Goal: Task Accomplishment & Management: Use online tool/utility

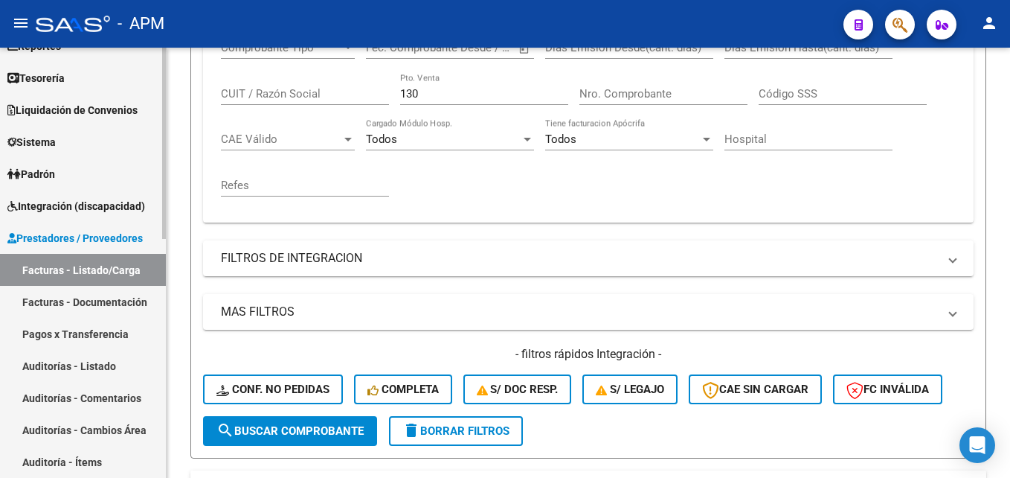
scroll to position [74, 0]
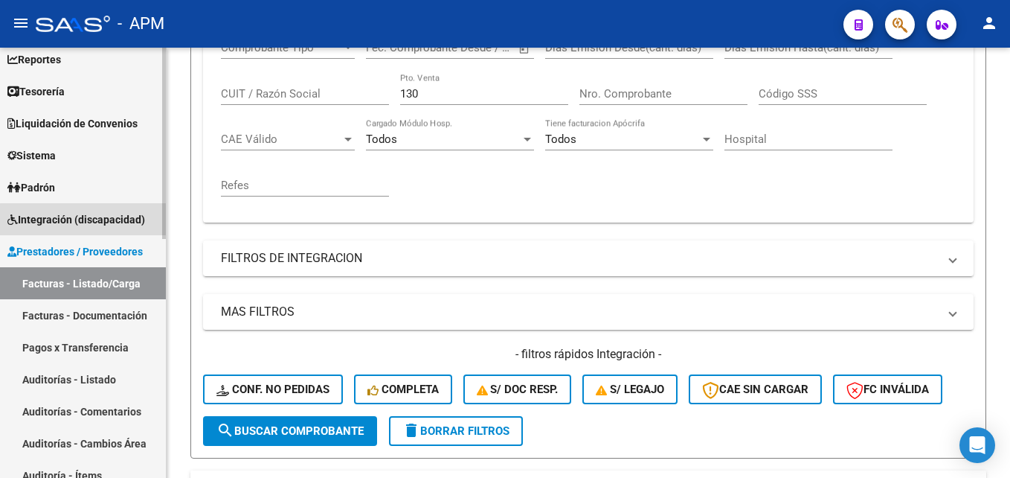
click at [115, 222] on span "Integración (discapacidad)" at bounding box center [76, 219] width 138 height 16
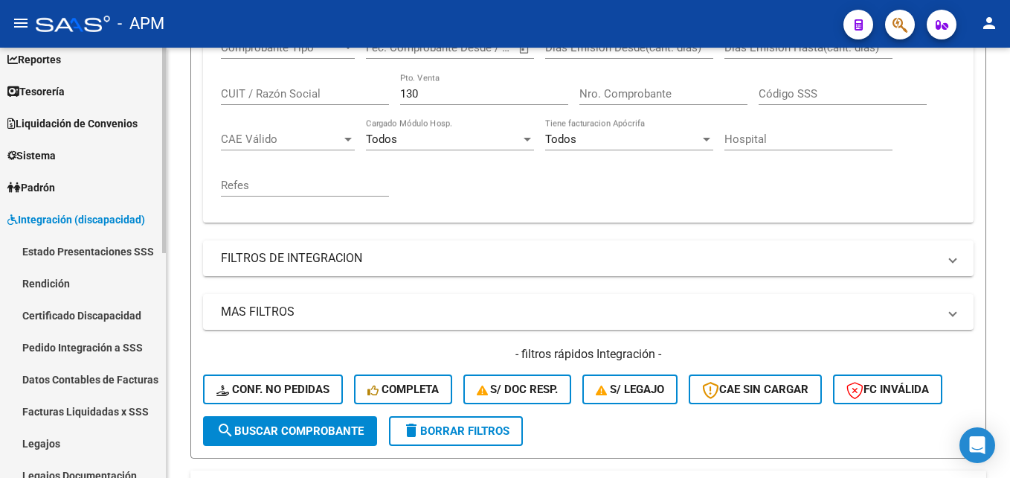
scroll to position [0, 0]
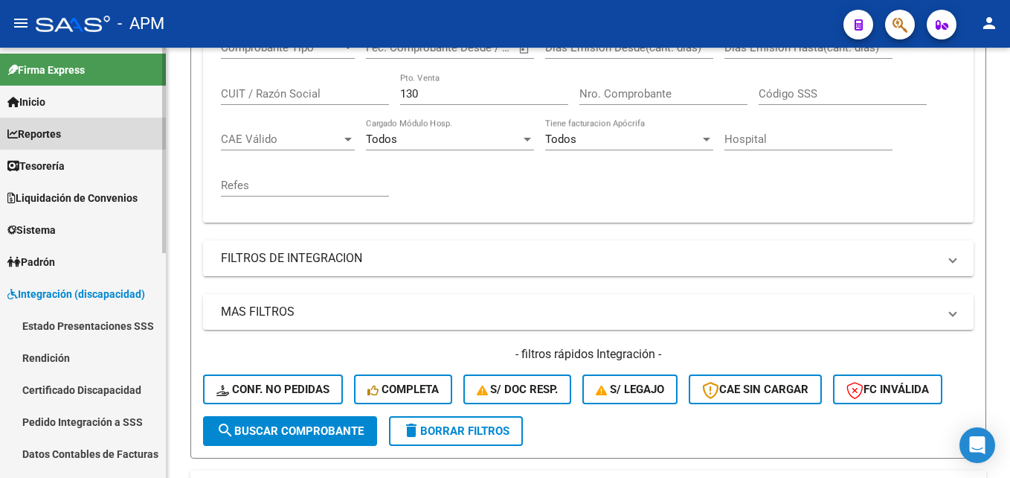
click at [75, 126] on link "Reportes" at bounding box center [83, 134] width 166 height 32
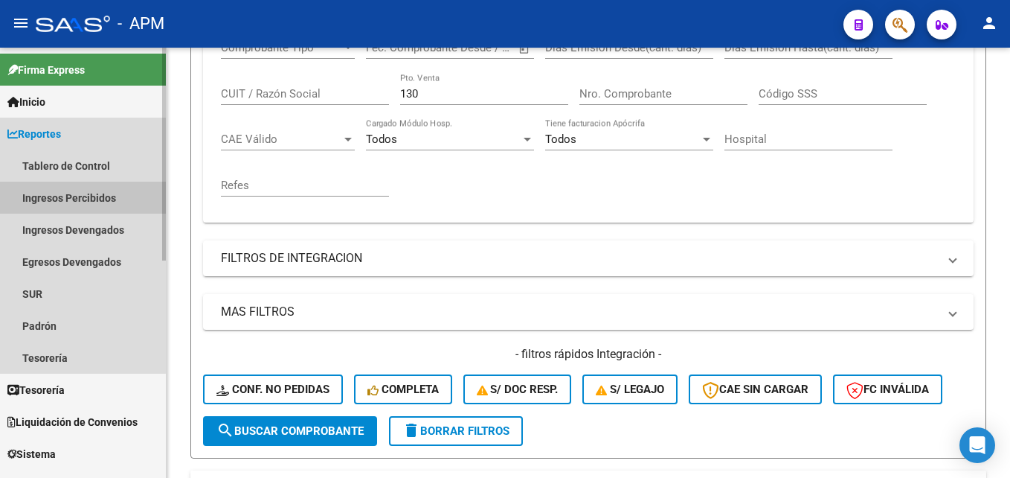
click at [83, 189] on link "Ingresos Percibidos" at bounding box center [83, 197] width 166 height 32
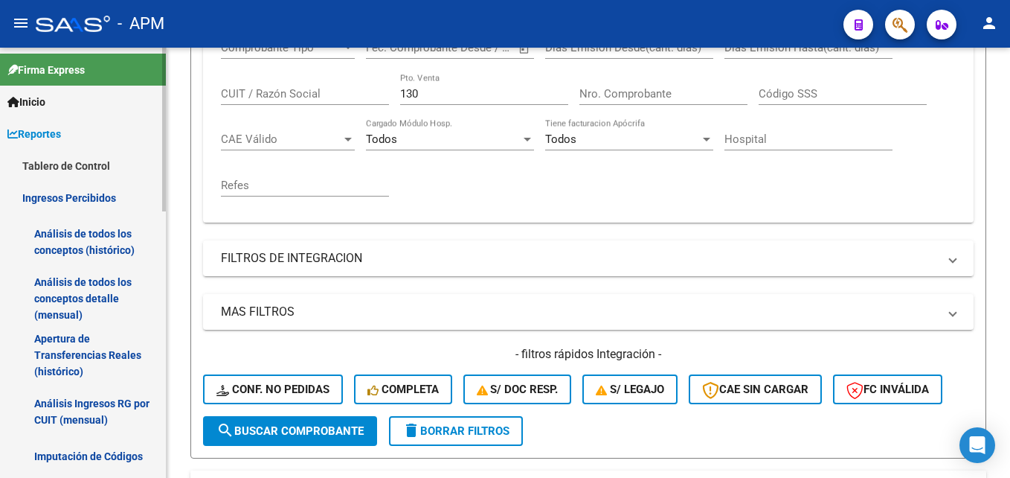
click at [108, 286] on link "Análisis de todos los conceptos detalle (mensual)" at bounding box center [83, 298] width 166 height 57
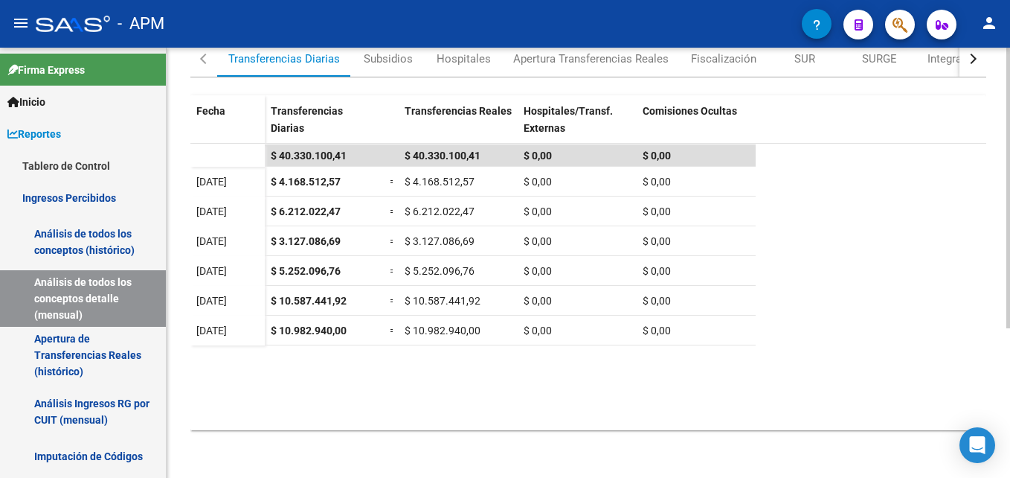
scroll to position [154, 0]
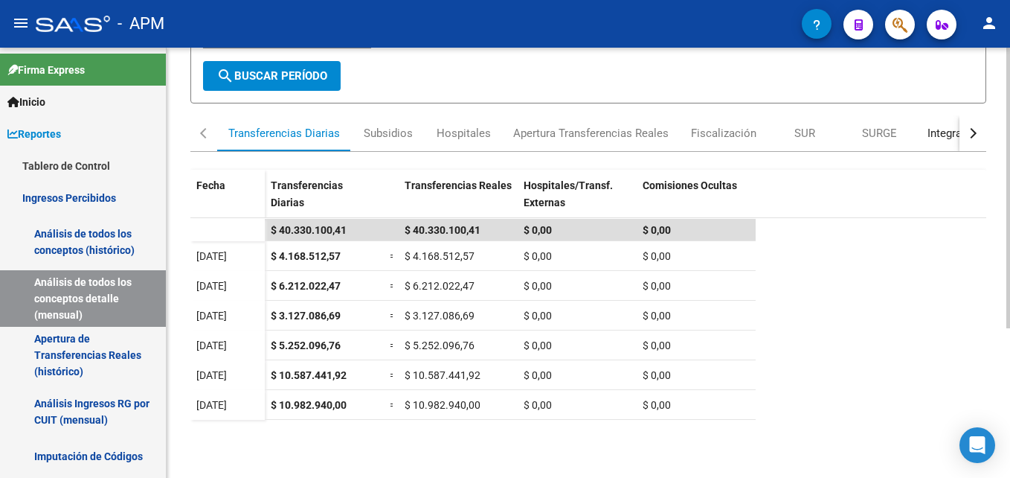
click at [942, 140] on div "Integración" at bounding box center [956, 133] width 56 height 16
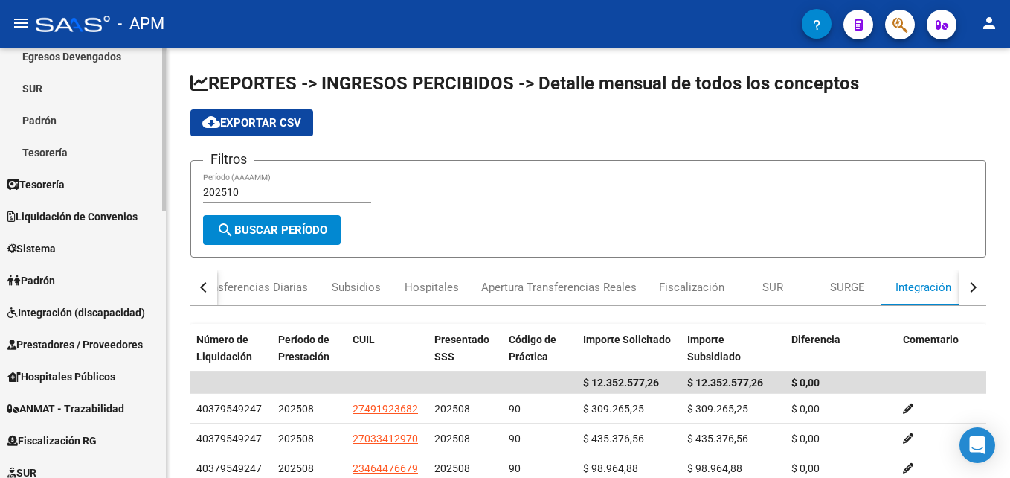
scroll to position [549, 0]
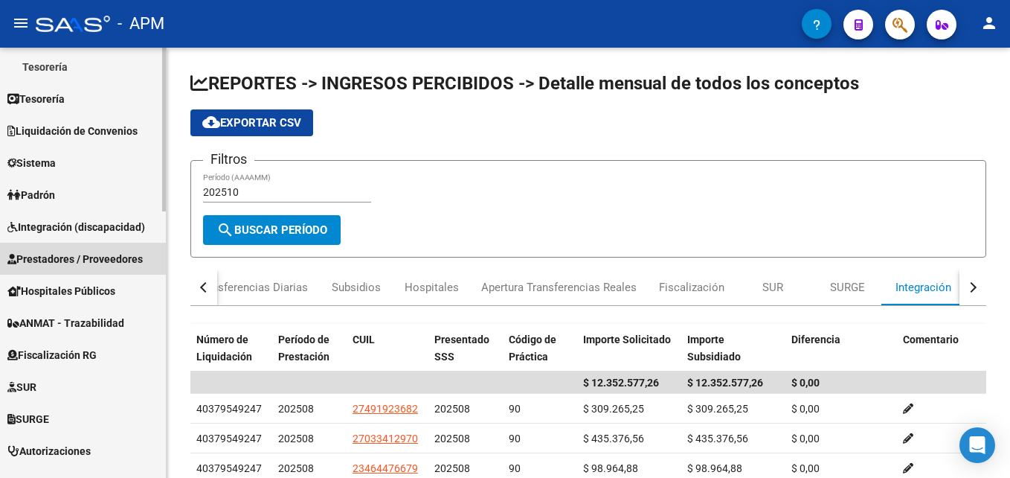
click at [112, 251] on span "Prestadores / Proveedores" at bounding box center [74, 259] width 135 height 16
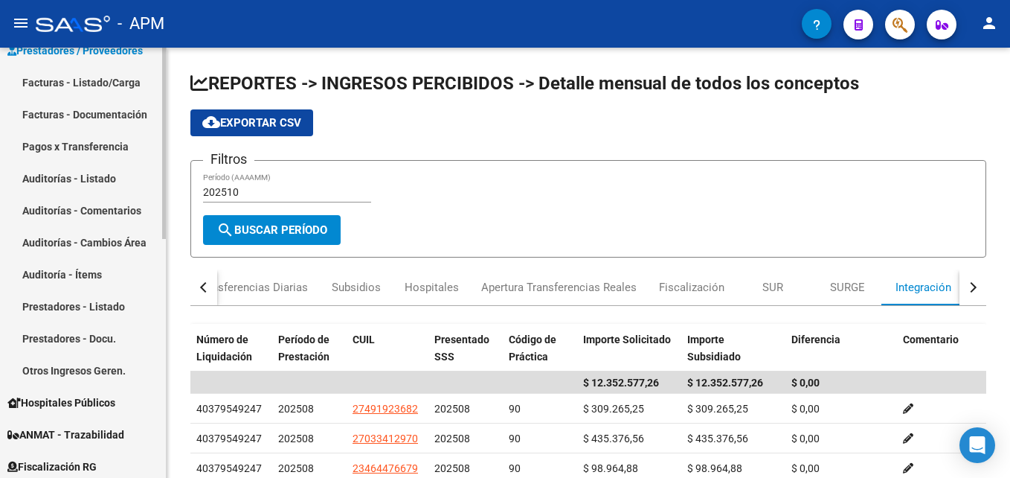
scroll to position [238, 0]
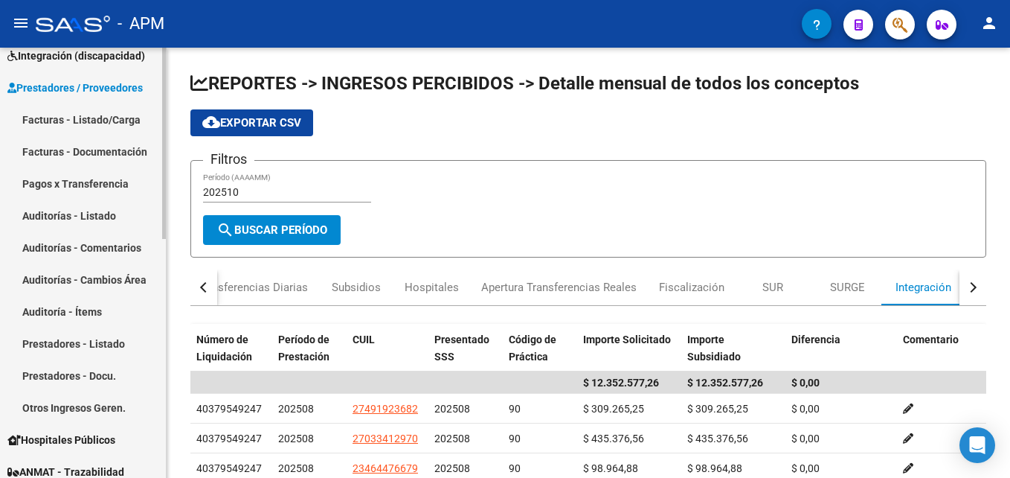
click at [89, 216] on link "Auditorías - Listado" at bounding box center [83, 215] width 166 height 32
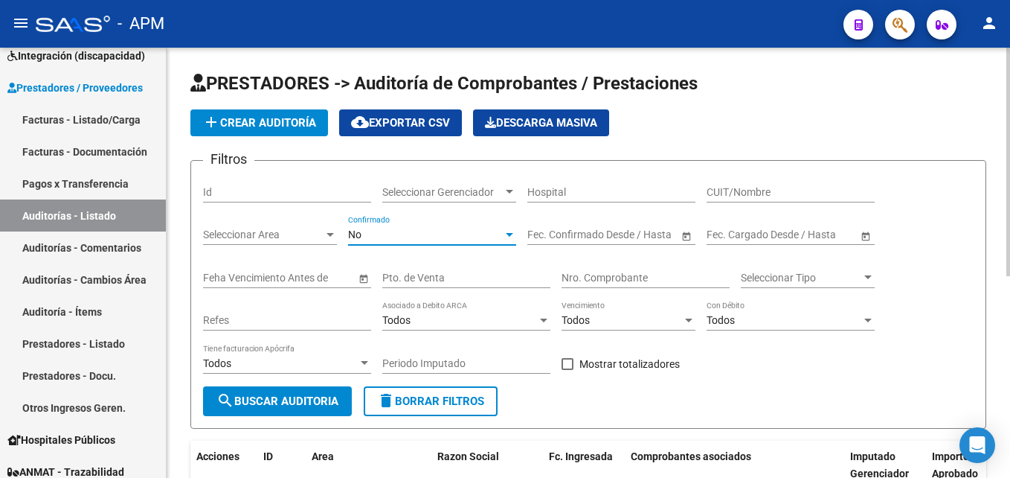
click at [508, 231] on div at bounding box center [509, 234] width 13 height 12
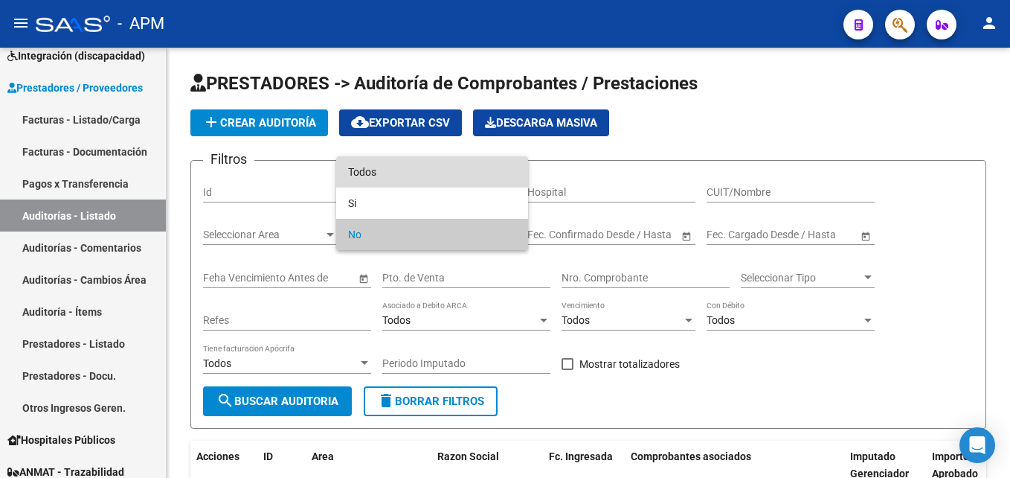
click at [515, 174] on span "Todos" at bounding box center [432, 171] width 168 height 31
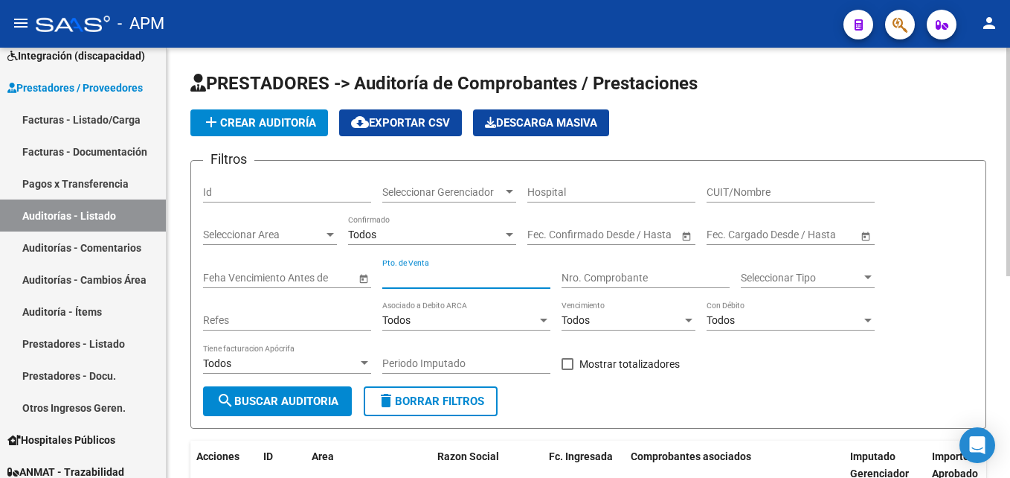
click at [520, 278] on input "Pto. de Venta" at bounding box center [466, 277] width 168 height 13
type input "0459"
click at [605, 273] on input "Nro. Comprobante" at bounding box center [646, 277] width 168 height 13
type input "343"
click at [324, 399] on span "search Buscar Auditoria" at bounding box center [277, 400] width 122 height 13
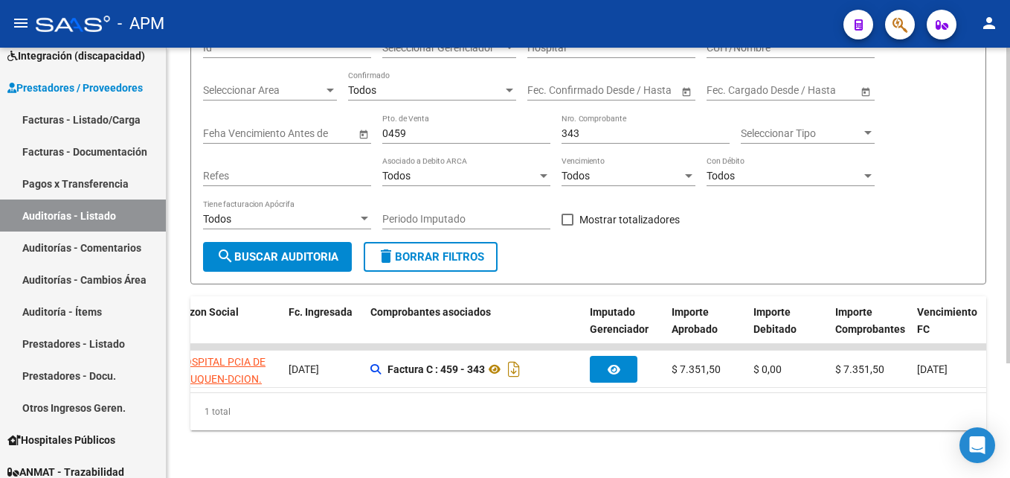
scroll to position [0, 16]
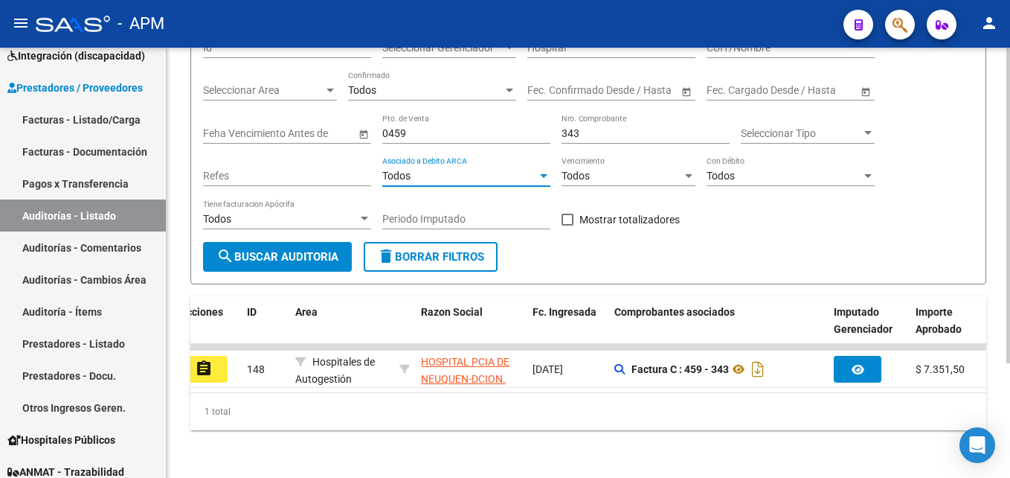
click at [490, 170] on div "Todos" at bounding box center [459, 176] width 155 height 13
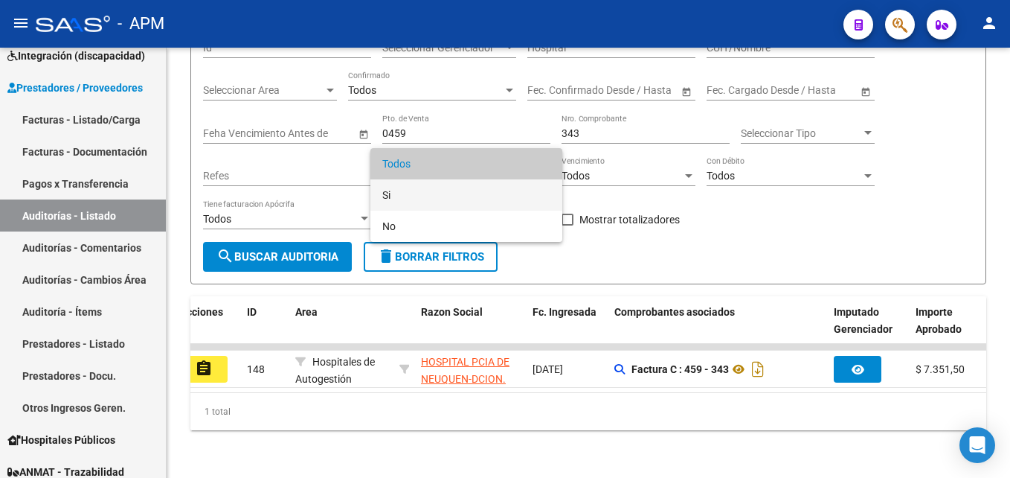
click at [458, 190] on span "Si" at bounding box center [466, 194] width 168 height 31
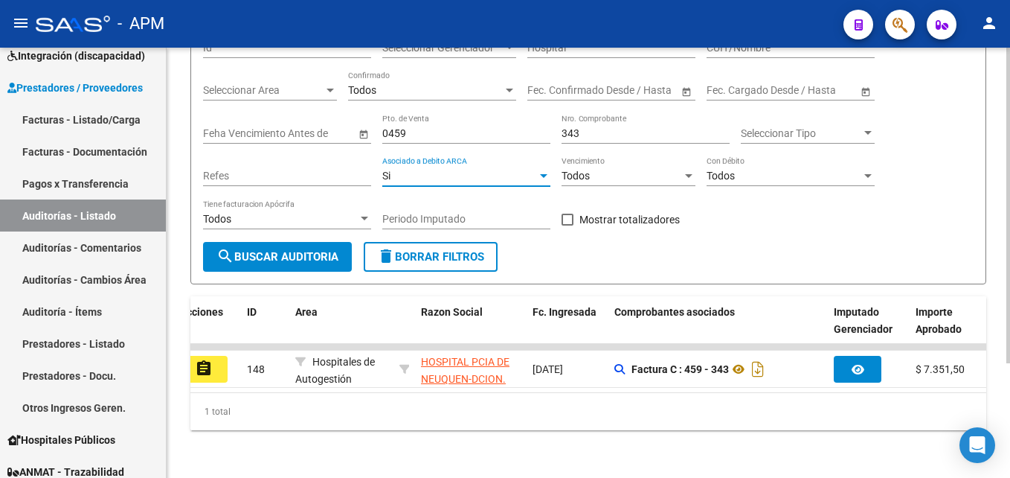
click at [300, 242] on button "search Buscar Auditoria" at bounding box center [277, 257] width 149 height 30
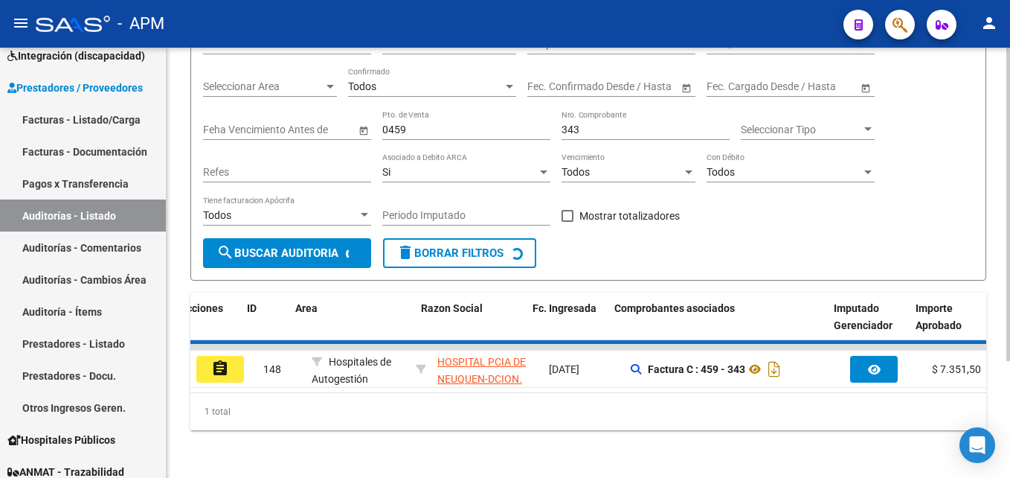
scroll to position [133, 0]
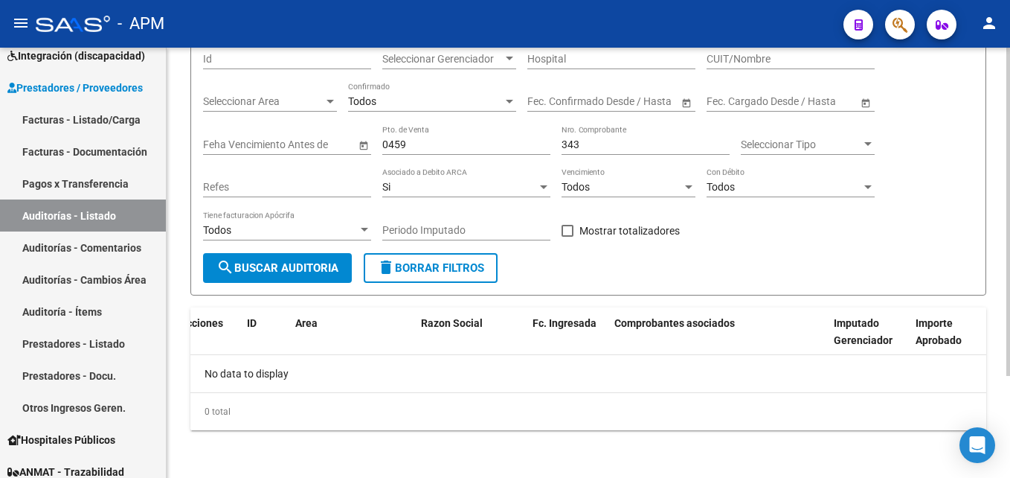
click at [503, 183] on div "Si" at bounding box center [459, 187] width 155 height 13
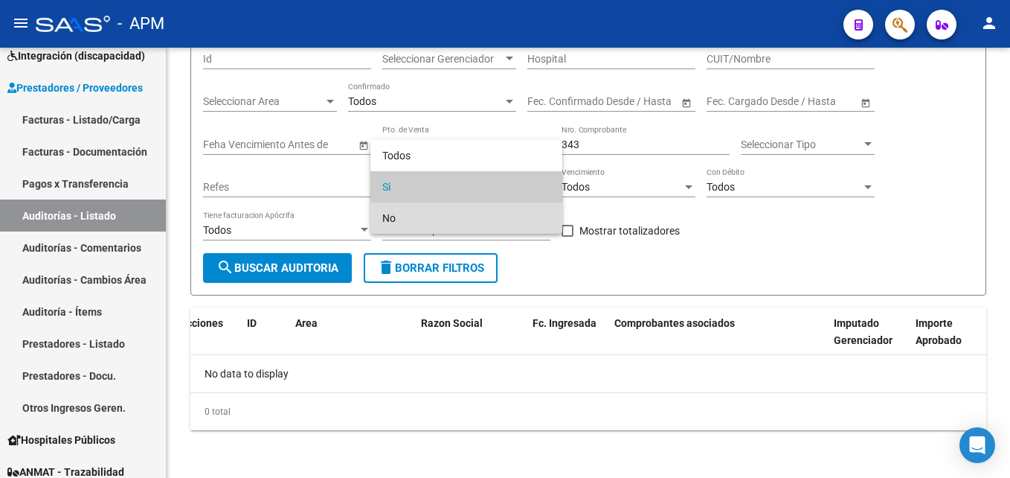
click at [492, 213] on span "No" at bounding box center [466, 217] width 168 height 31
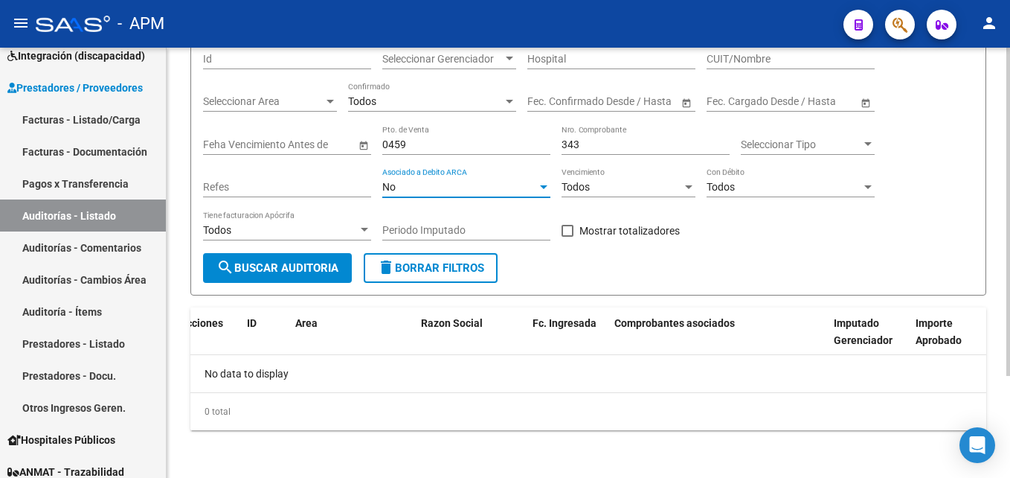
click at [290, 270] on span "search Buscar Auditoria" at bounding box center [277, 267] width 122 height 13
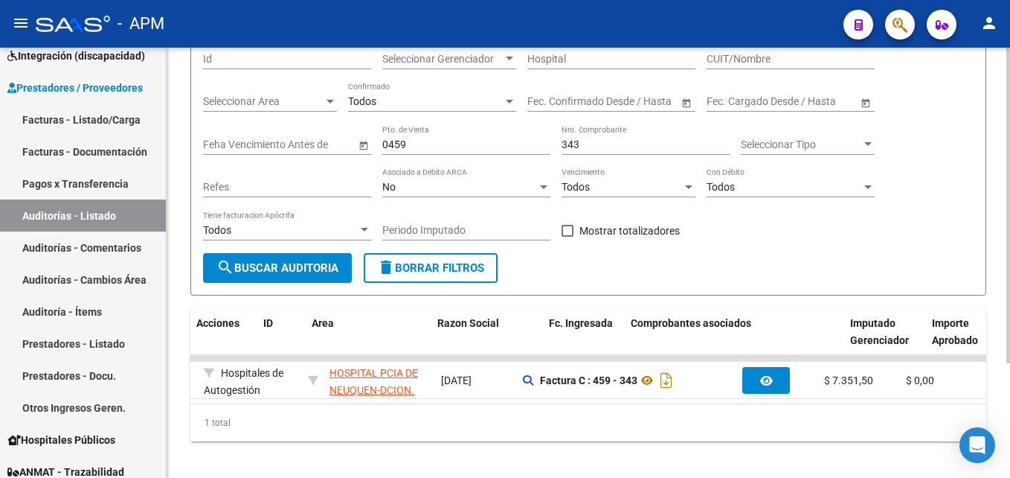
scroll to position [0, 0]
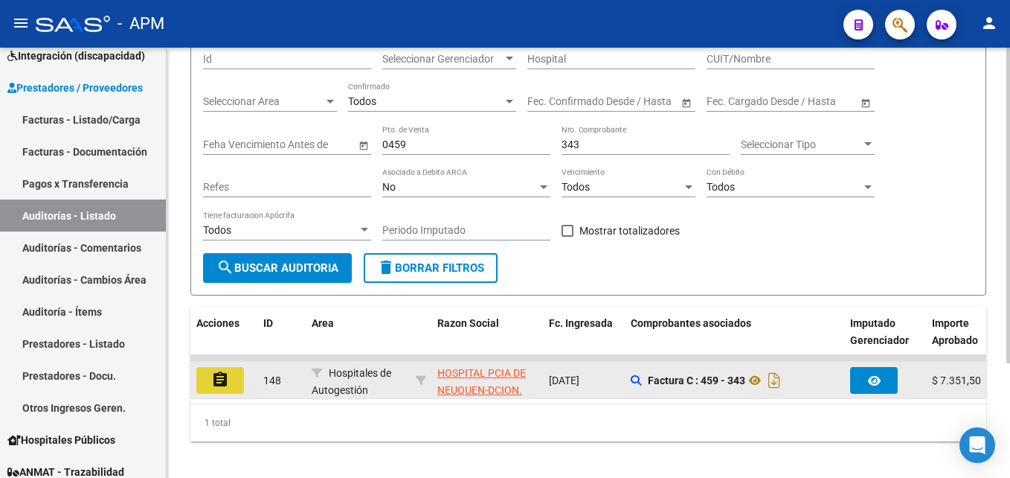
click at [210, 385] on button "assignment" at bounding box center [220, 380] width 48 height 27
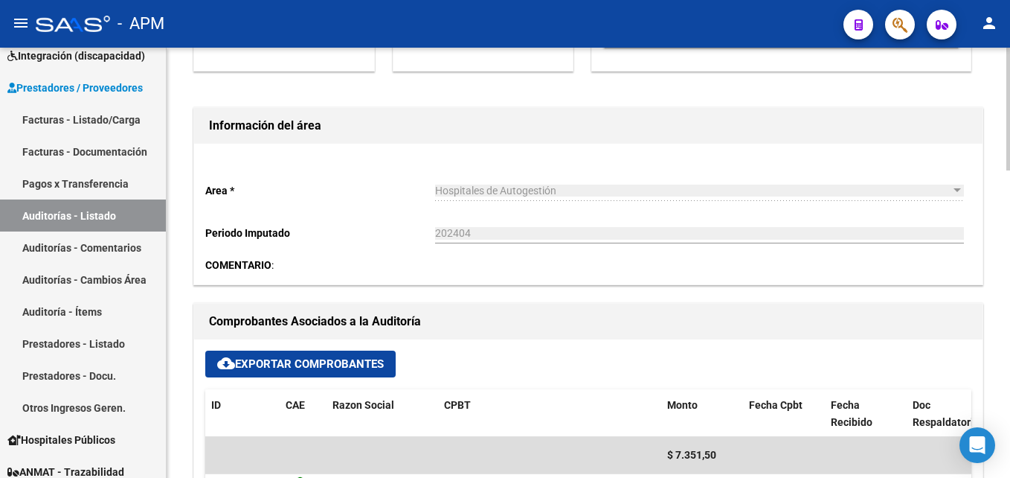
scroll to position [372, 0]
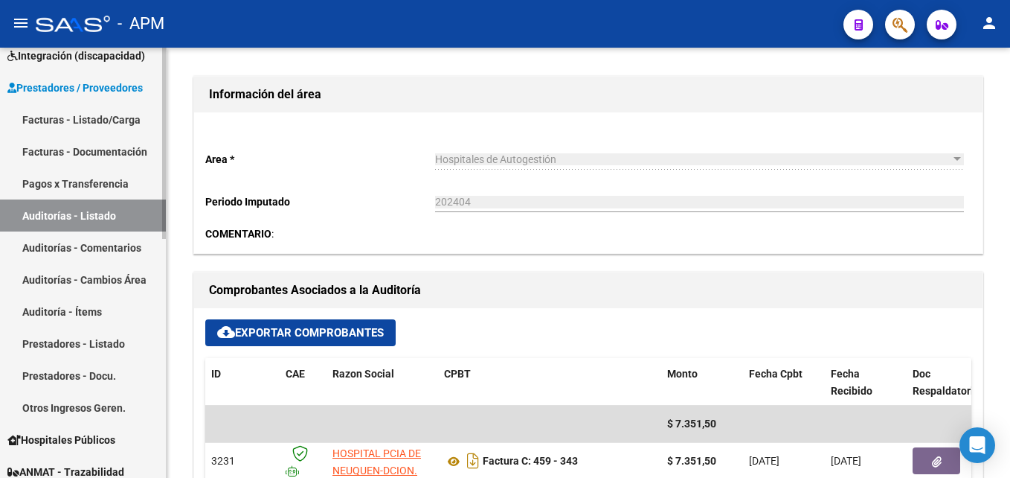
click at [90, 217] on link "Auditorías - Listado" at bounding box center [83, 215] width 166 height 32
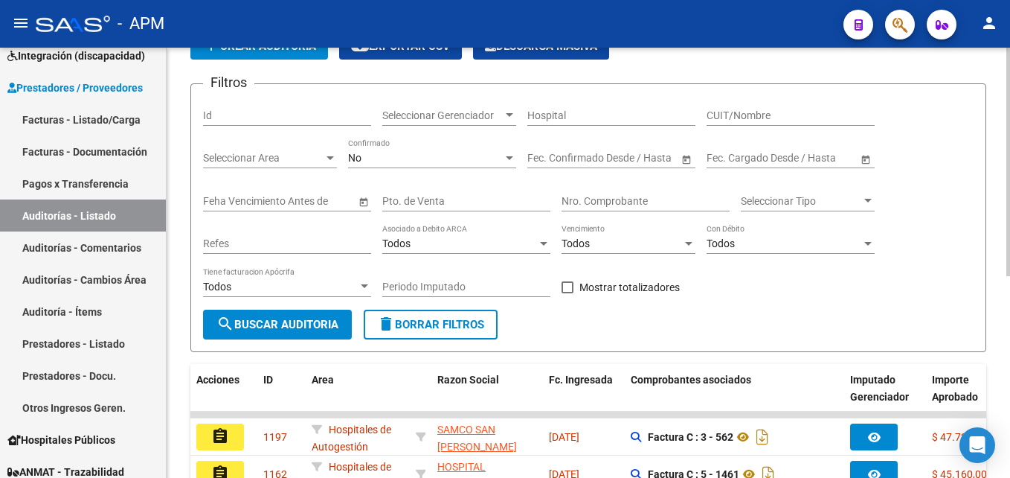
scroll to position [74, 0]
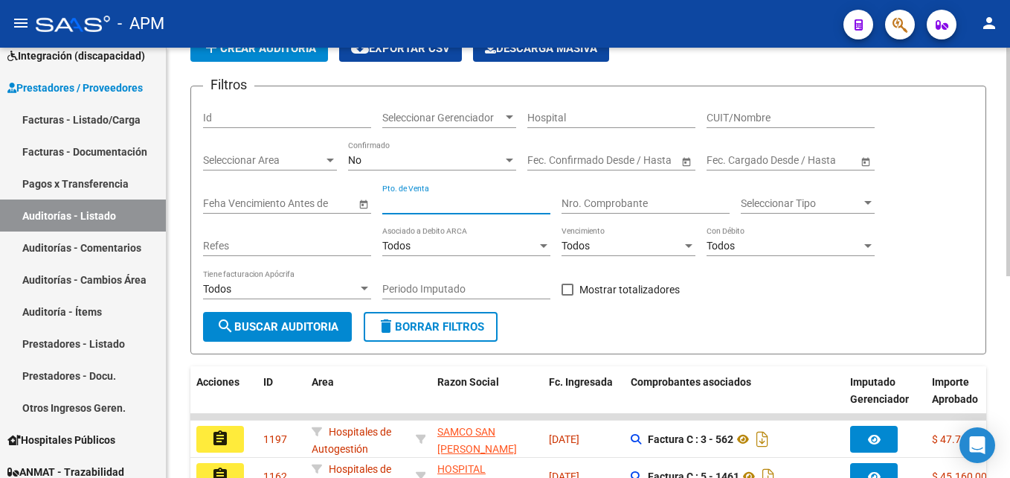
click at [440, 204] on input "Pto. de Venta" at bounding box center [466, 203] width 168 height 13
type input "413"
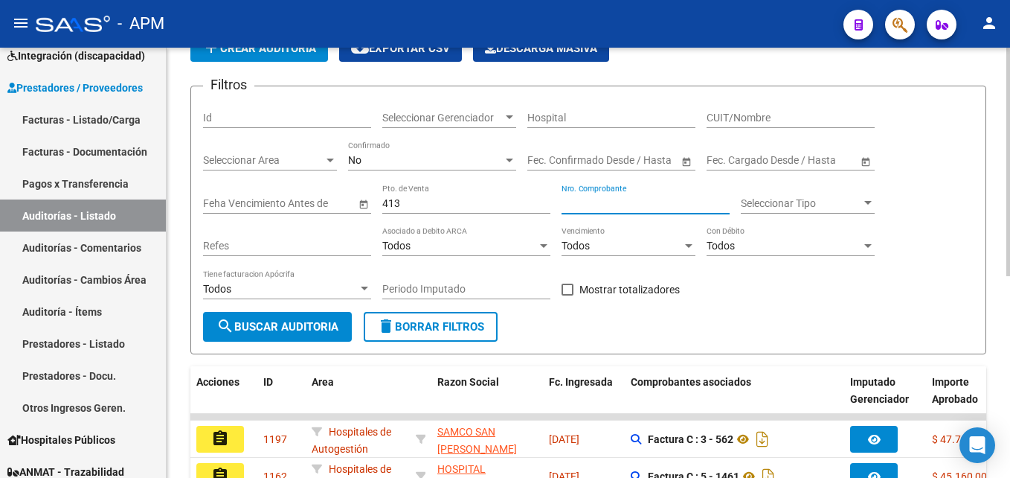
click at [590, 198] on input "Nro. Comprobante" at bounding box center [646, 203] width 168 height 13
type input "1256"
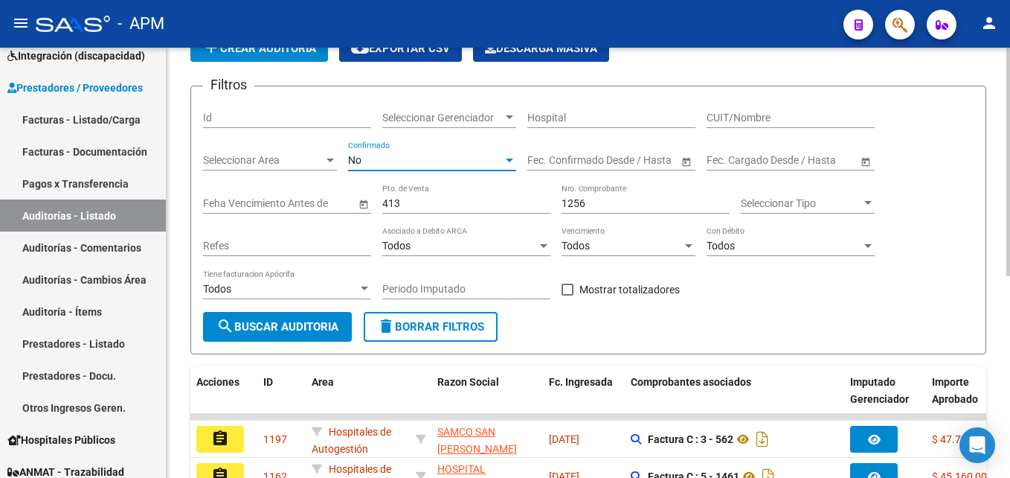
click at [505, 155] on div at bounding box center [509, 160] width 13 height 12
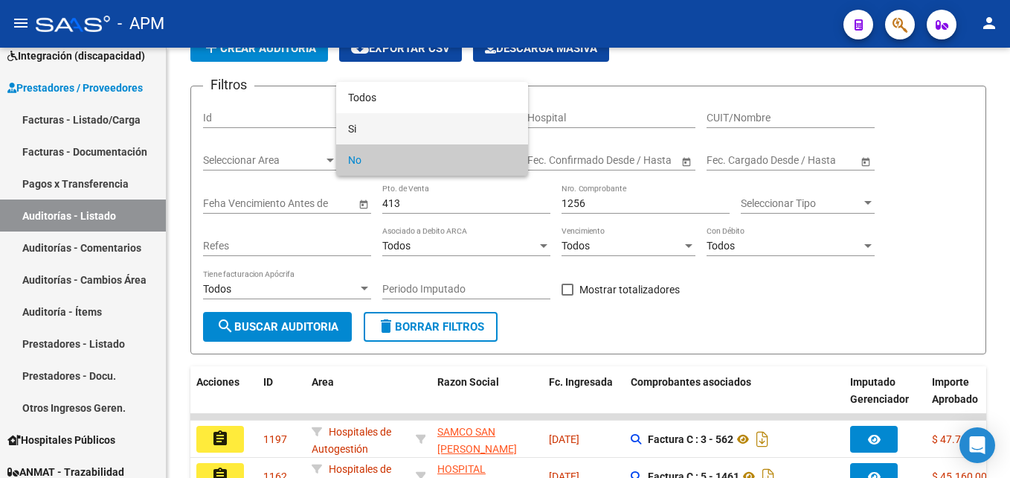
click at [493, 120] on span "Si" at bounding box center [432, 128] width 168 height 31
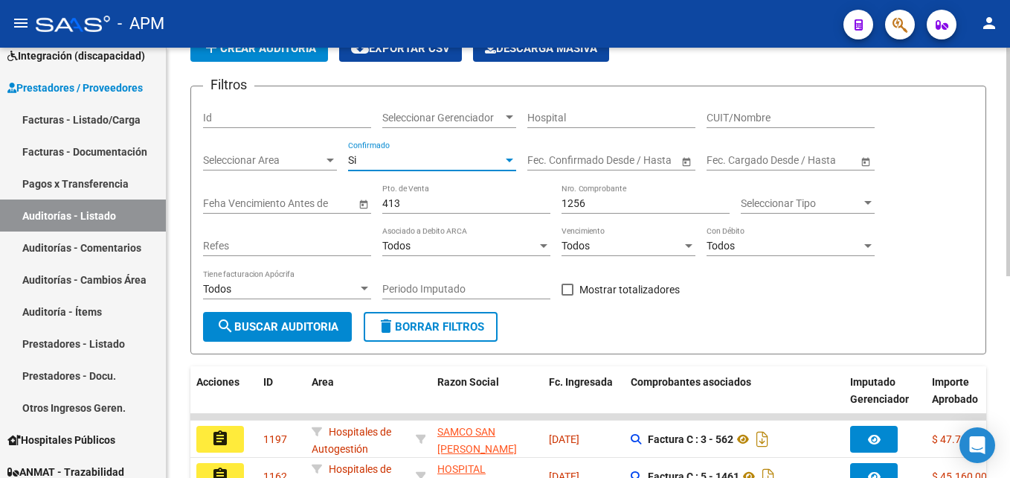
click at [495, 161] on div "Si" at bounding box center [425, 160] width 155 height 13
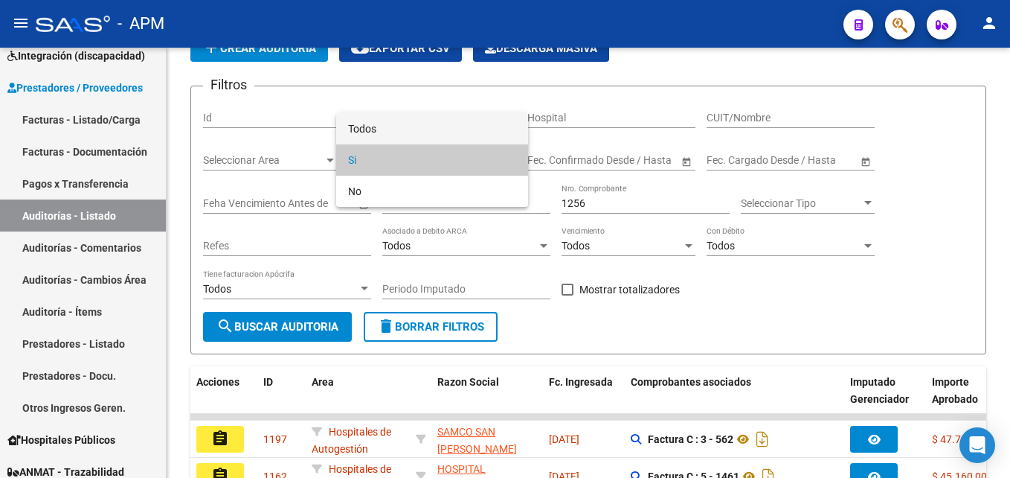
click at [486, 138] on span "Todos" at bounding box center [432, 128] width 168 height 31
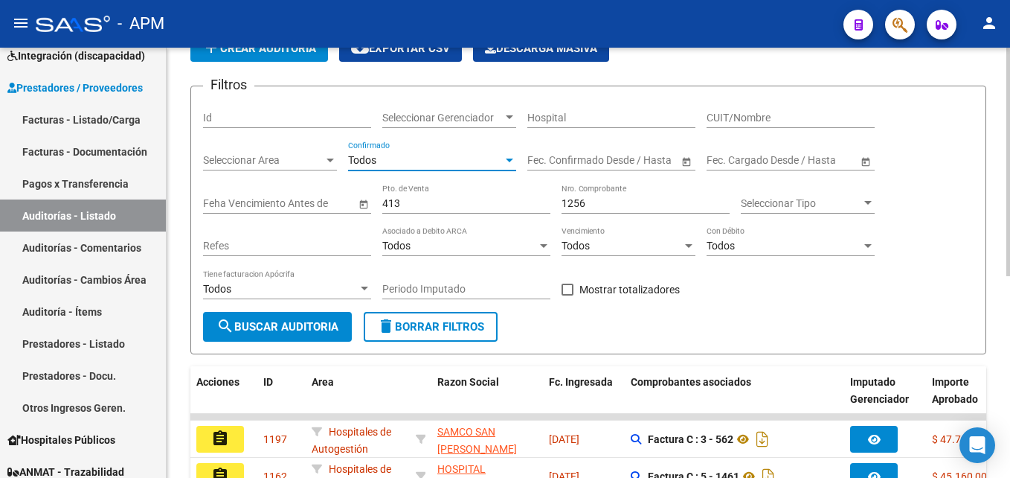
click at [324, 325] on span "search Buscar Auditoria" at bounding box center [277, 326] width 122 height 13
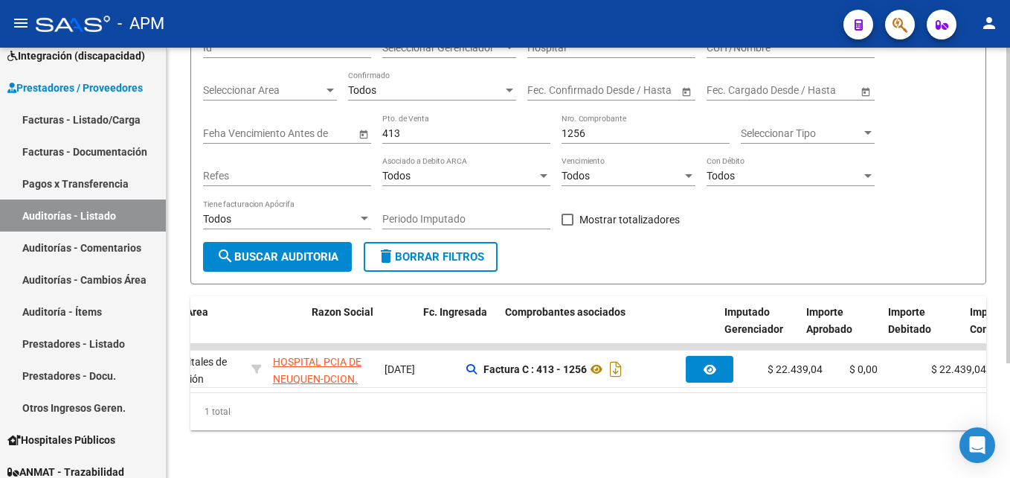
scroll to position [0, 126]
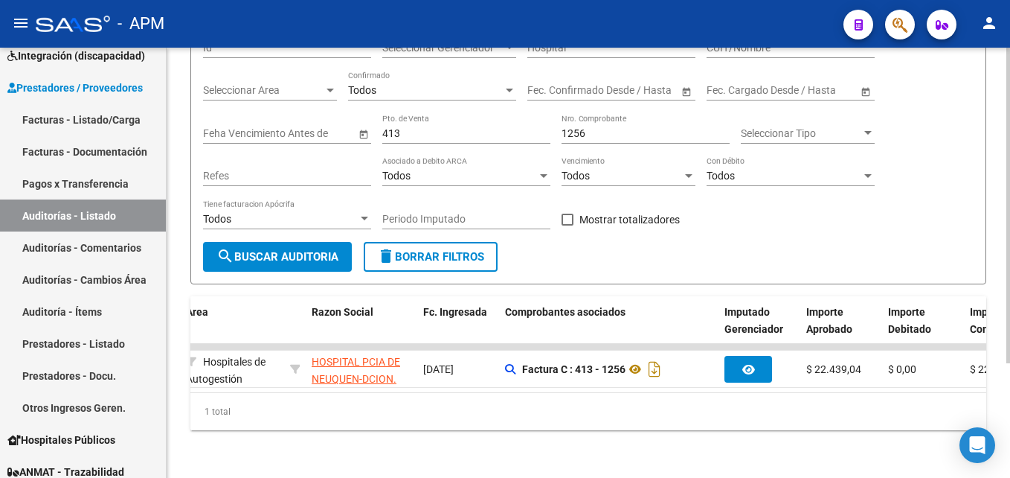
click at [420, 130] on input "413" at bounding box center [466, 133] width 168 height 13
type input "4"
type input "403"
click at [605, 127] on input "1256" at bounding box center [646, 133] width 168 height 13
type input "1"
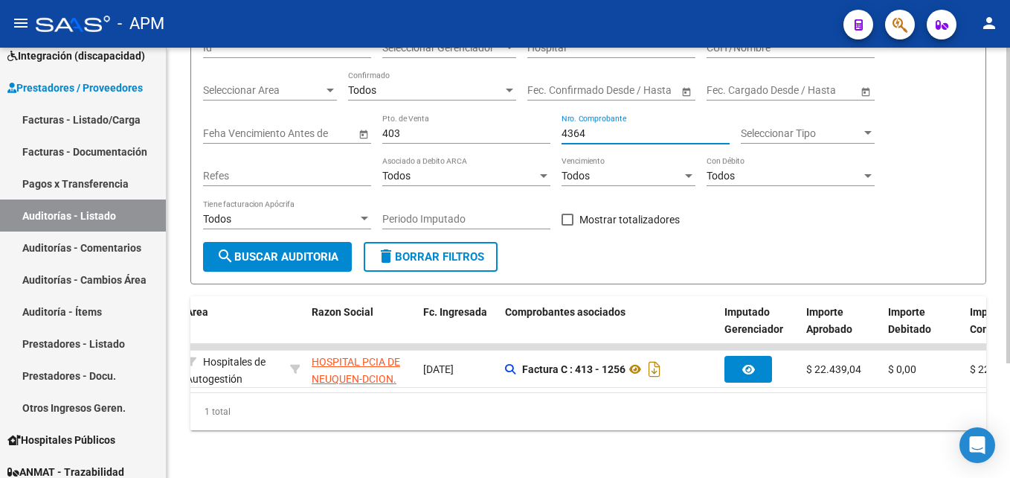
type input "4364"
click at [328, 258] on span "search Buscar Auditoria" at bounding box center [277, 256] width 122 height 13
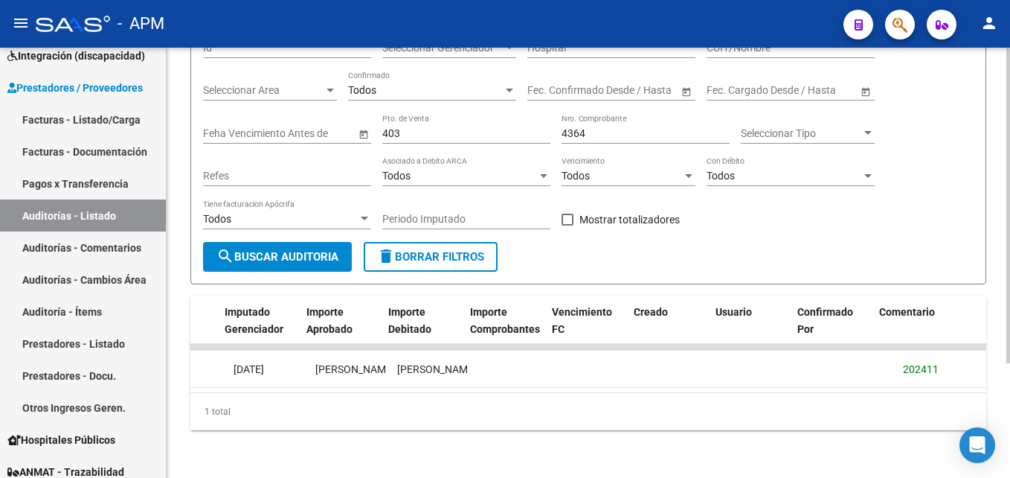
scroll to position [0, 0]
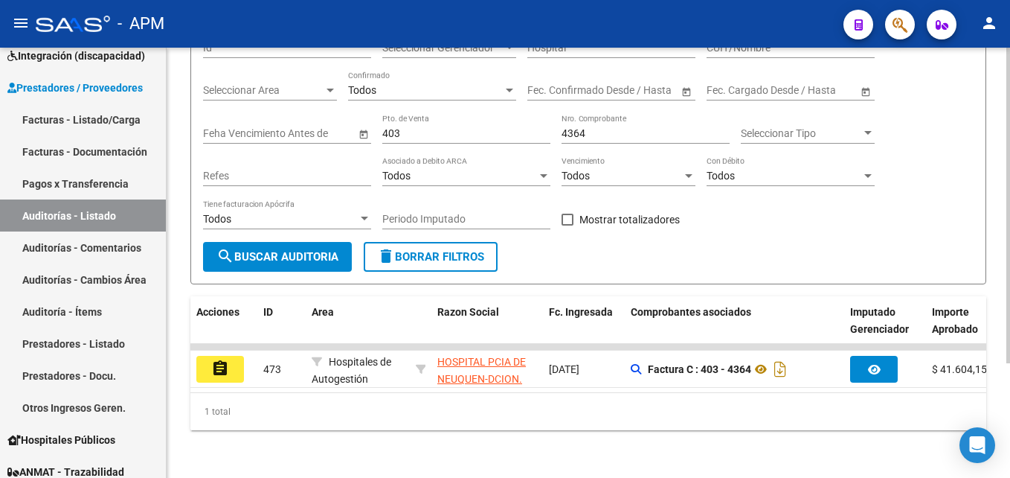
click at [412, 127] on input "403" at bounding box center [466, 133] width 168 height 13
type input "408"
click at [604, 127] on input "4364" at bounding box center [646, 133] width 168 height 13
type input "4551"
click at [283, 250] on span "search Buscar Auditoria" at bounding box center [277, 256] width 122 height 13
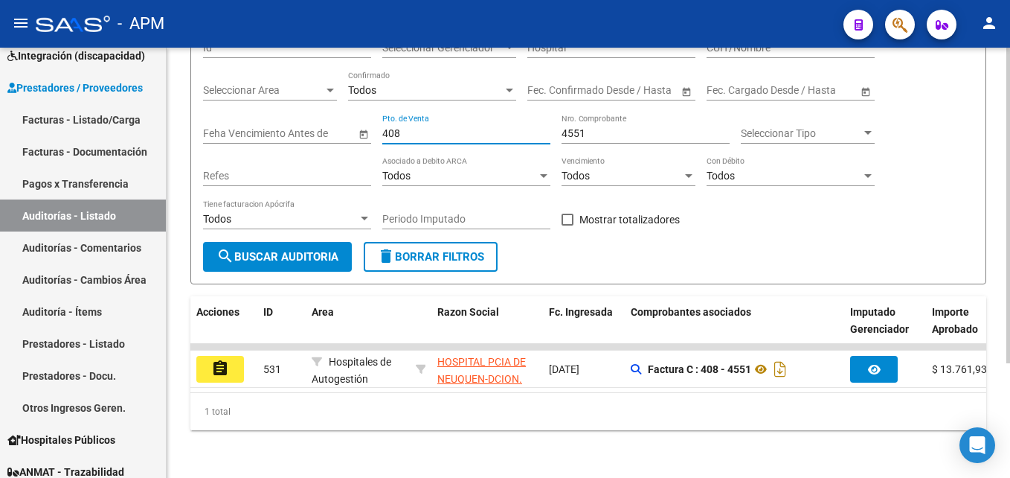
click at [417, 129] on input "408" at bounding box center [466, 133] width 168 height 13
type input "403"
click at [600, 120] on div "4551 Nro. Comprobante" at bounding box center [646, 129] width 168 height 30
type input "4430"
click at [321, 253] on span "search Buscar Auditoria" at bounding box center [277, 256] width 122 height 13
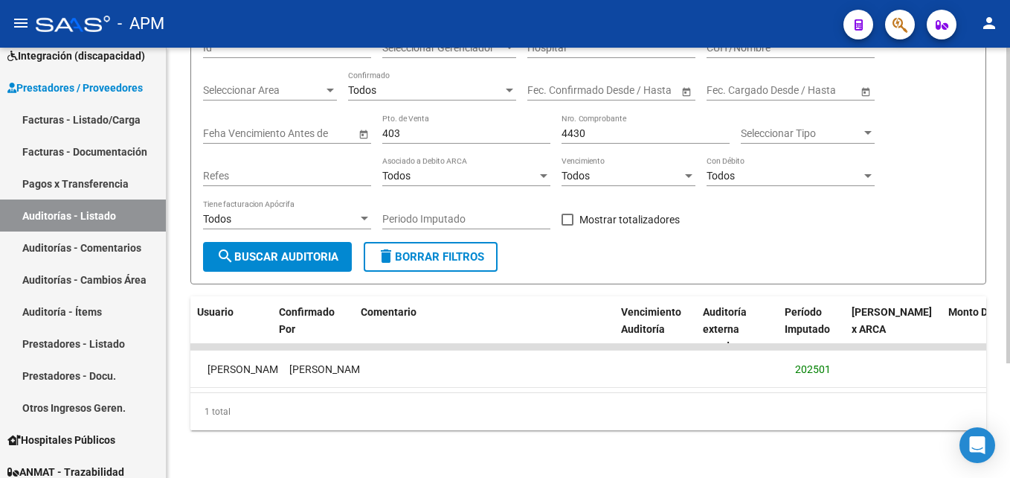
scroll to position [0, 1130]
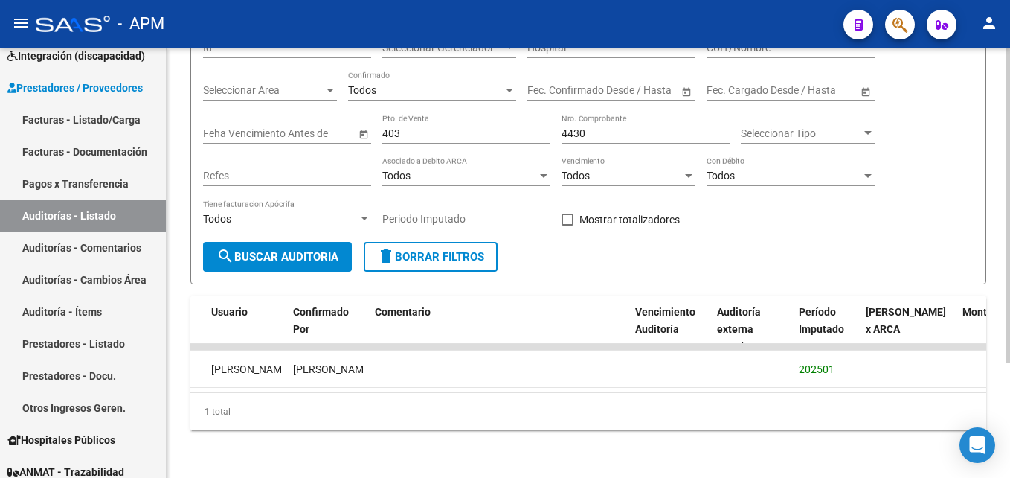
drag, startPoint x: 871, startPoint y: 409, endPoint x: 544, endPoint y: 436, distance: 327.6
click at [568, 430] on div "1 total" at bounding box center [588, 411] width 796 height 37
drag, startPoint x: 365, startPoint y: 440, endPoint x: 356, endPoint y: 441, distance: 9.7
click at [356, 441] on div "PRESTADORES -> Auditoría de Comprobantes / Prestaciones add Crear Auditoría clo…" at bounding box center [588, 190] width 843 height 574
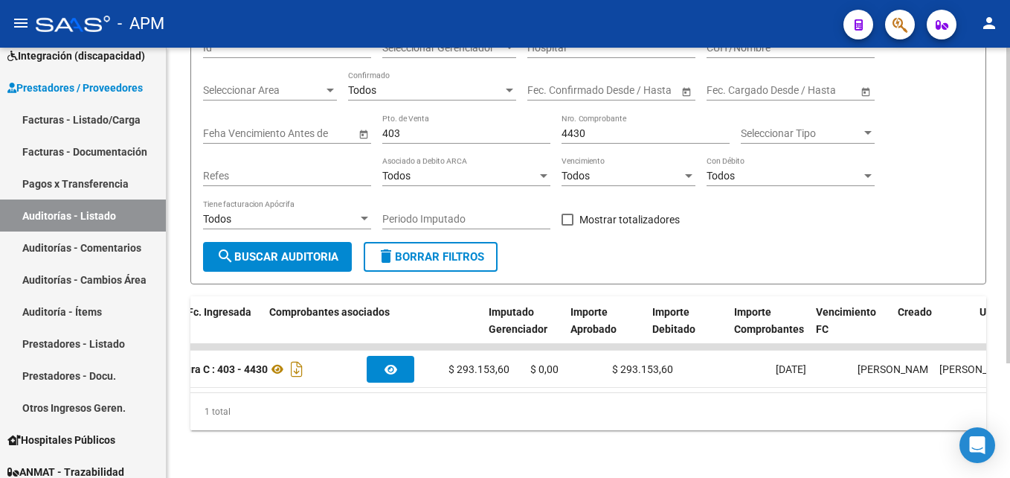
scroll to position [0, 306]
